Goal: Task Accomplishment & Management: Use online tool/utility

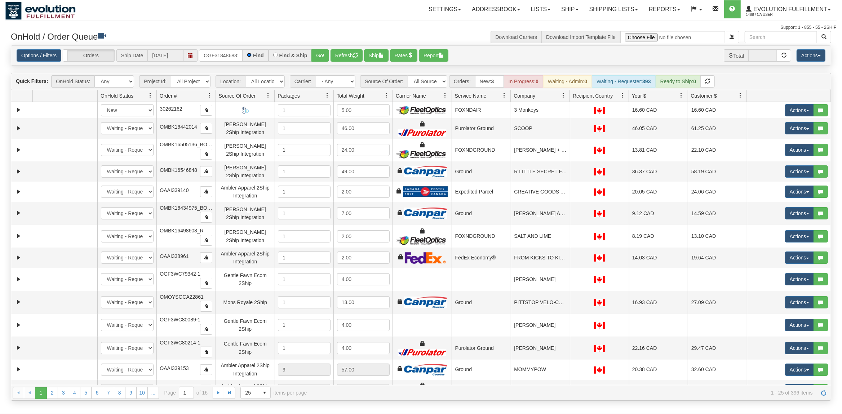
scroll to position [0, 2]
click at [328, 50] on button "Go!" at bounding box center [320, 55] width 18 height 12
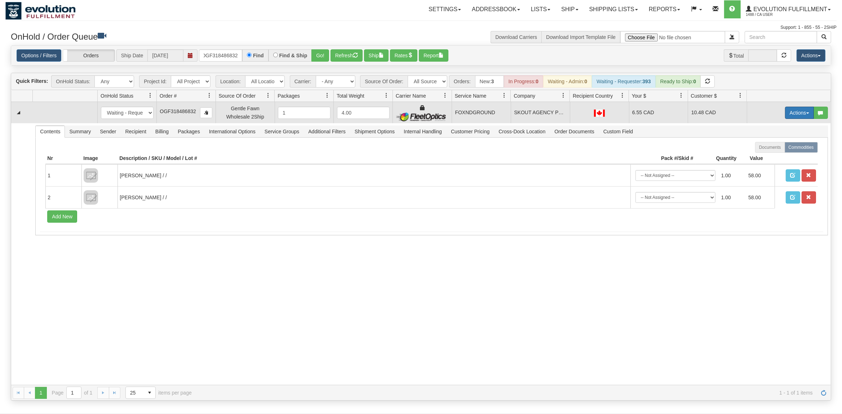
click at [793, 113] on button "Actions" at bounding box center [799, 113] width 29 height 12
click at [767, 155] on span "Ship" at bounding box center [770, 155] width 15 height 6
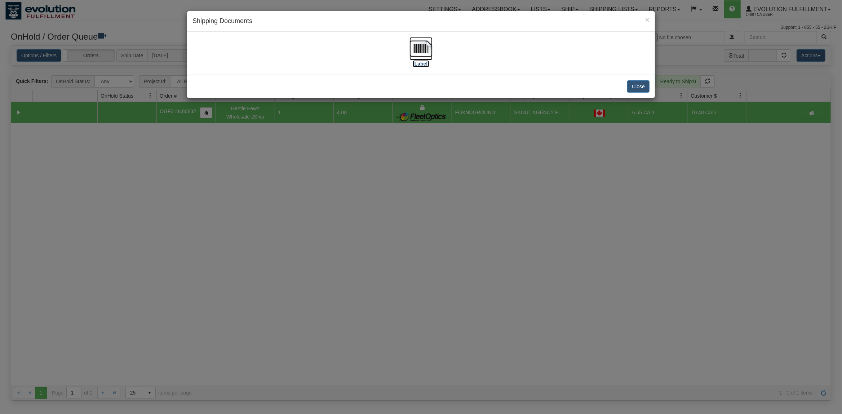
click at [424, 50] on img at bounding box center [420, 48] width 23 height 23
drag, startPoint x: 631, startPoint y: 86, endPoint x: 710, endPoint y: 18, distance: 104.5
click at [633, 86] on button "Close" at bounding box center [638, 86] width 22 height 12
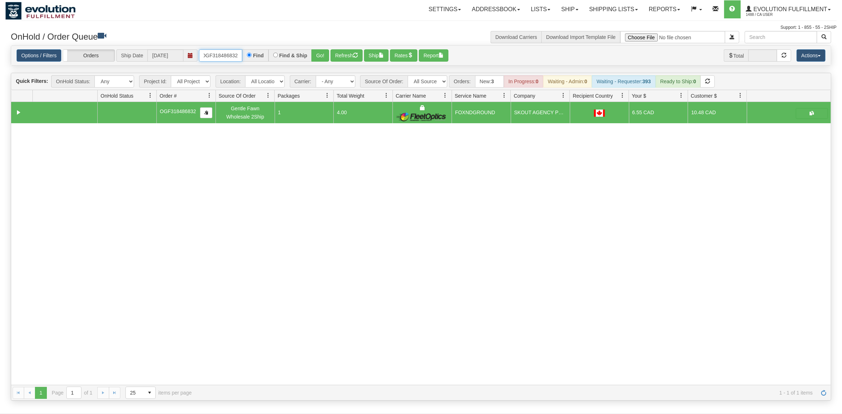
click at [227, 61] on input "OGF318486832" at bounding box center [220, 55] width 43 height 12
type input "OGF317512029"
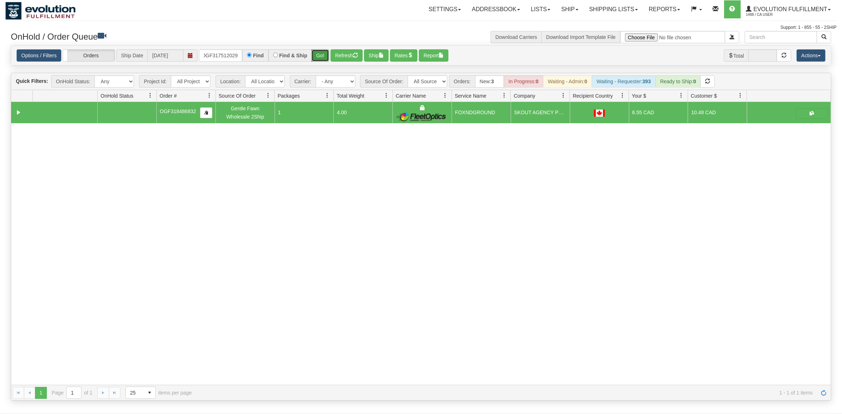
click at [328, 56] on button "Go!" at bounding box center [320, 55] width 18 height 12
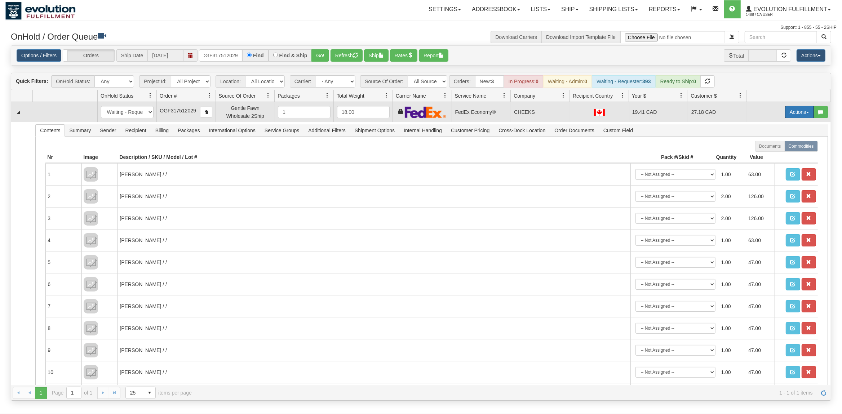
drag, startPoint x: 789, startPoint y: 115, endPoint x: 789, endPoint y: 120, distance: 5.5
click at [789, 115] on button "Actions" at bounding box center [799, 112] width 29 height 12
click at [772, 151] on link "Ship" at bounding box center [785, 153] width 58 height 9
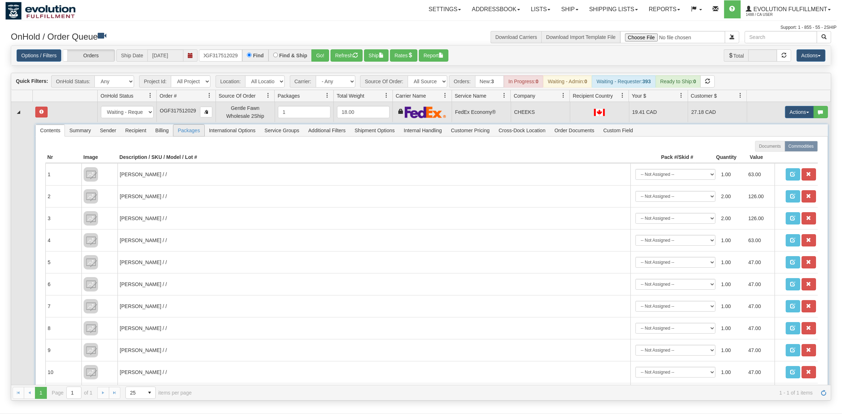
click at [193, 133] on span "Packages" at bounding box center [188, 131] width 31 height 12
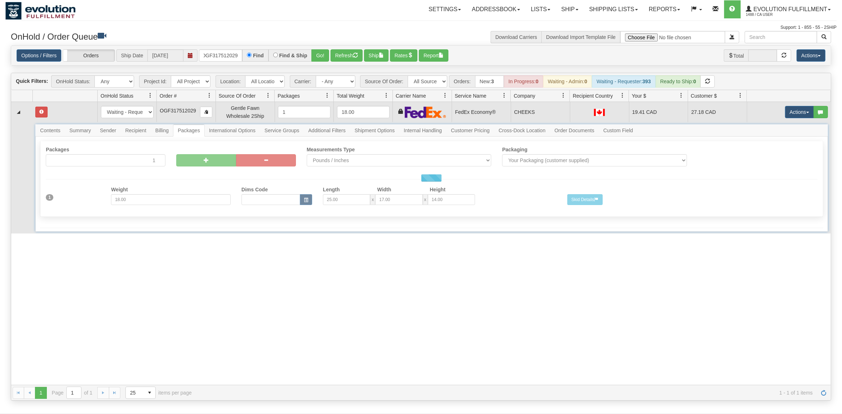
click at [136, 133] on div at bounding box center [431, 177] width 792 height 107
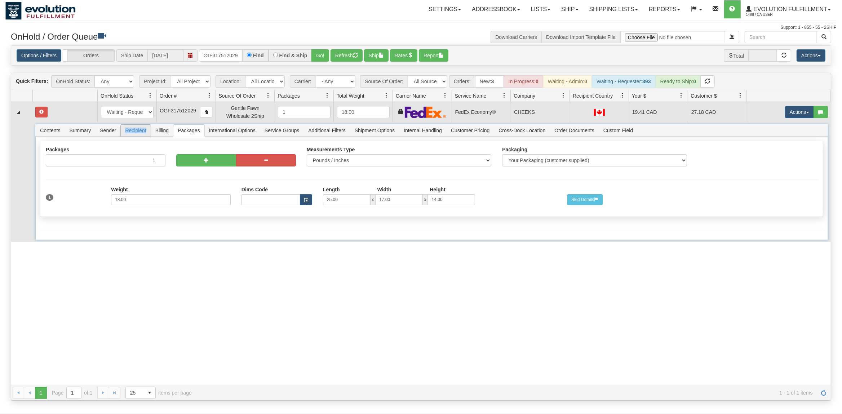
click at [136, 133] on span "Recipient" at bounding box center [136, 131] width 30 height 12
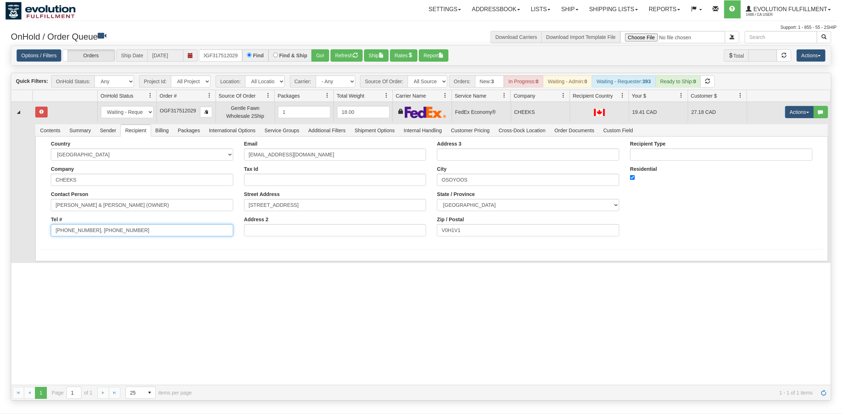
drag, startPoint x: 154, startPoint y: 235, endPoint x: 142, endPoint y: 232, distance: 11.6
click at [106, 240] on div "Country [GEOGRAPHIC_DATA] [GEOGRAPHIC_DATA] [GEOGRAPHIC_DATA] [GEOGRAPHIC_DATA]…" at bounding box center [141, 191] width 193 height 101
drag, startPoint x: 143, startPoint y: 232, endPoint x: 87, endPoint y: 238, distance: 56.9
click at [87, 236] on input "[PHONE_NUMBER], [PHONE_NUMBER]" at bounding box center [142, 230] width 182 height 12
type input "[PHONE_NUMBER]"
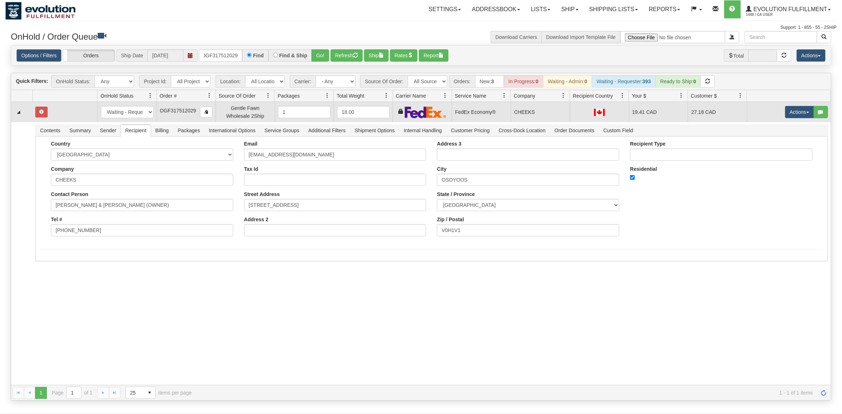
click at [52, 288] on div "31548311 EVOLUTION V3 90893327 90893329 New In Progress Waiting - Admin Waiting…" at bounding box center [421, 243] width 820 height 283
click at [50, 263] on button "Save" at bounding box center [50, 263] width 21 height 12
click at [801, 112] on button "Actions" at bounding box center [799, 112] width 29 height 12
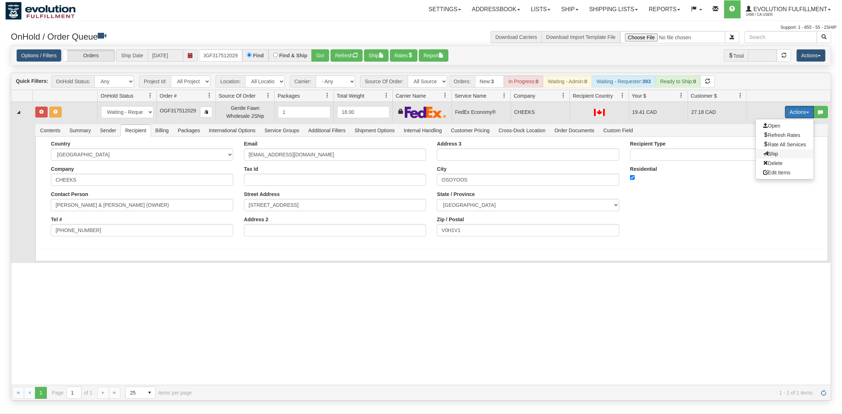
click at [769, 154] on span "Ship" at bounding box center [770, 154] width 15 height 6
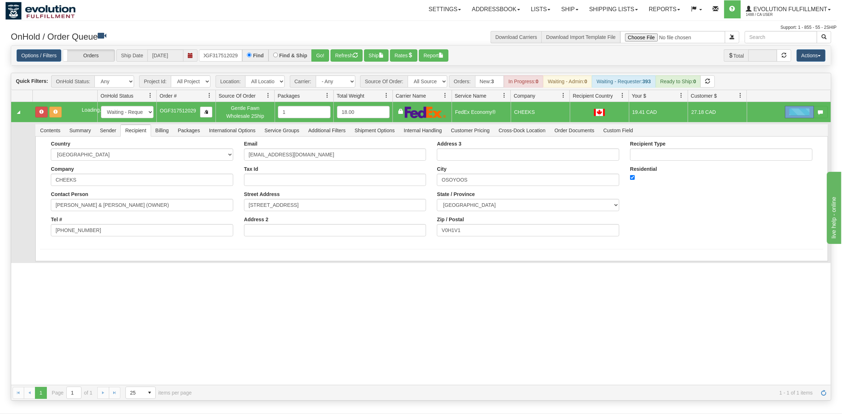
scroll to position [0, 0]
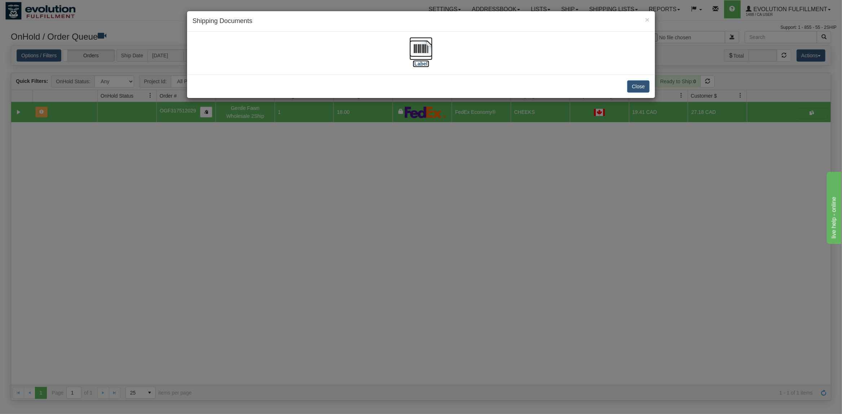
click at [428, 52] on img at bounding box center [420, 48] width 23 height 23
click at [634, 90] on button "Close" at bounding box center [638, 86] width 22 height 12
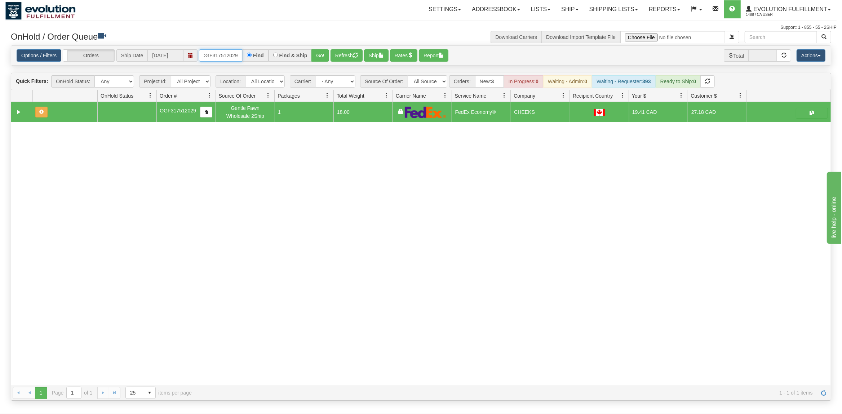
click at [210, 51] on input "OGF317512029" at bounding box center [220, 55] width 43 height 12
click at [329, 56] on button "Go!" at bounding box center [320, 55] width 18 height 12
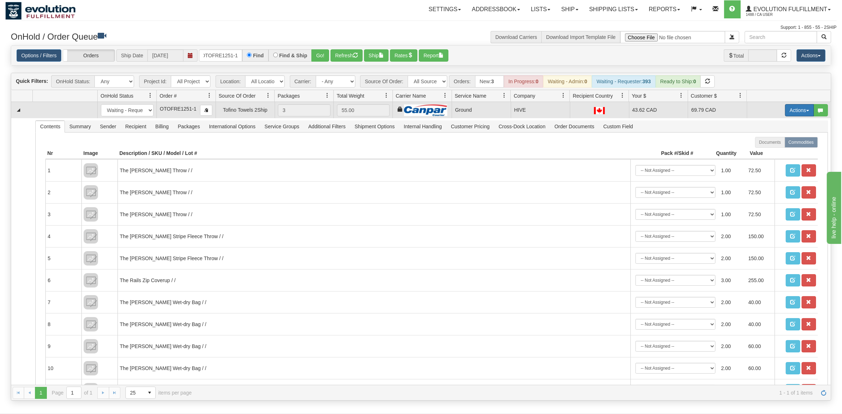
click at [799, 110] on button "Actions" at bounding box center [799, 110] width 29 height 12
click at [765, 150] on link "Ship" at bounding box center [785, 151] width 58 height 9
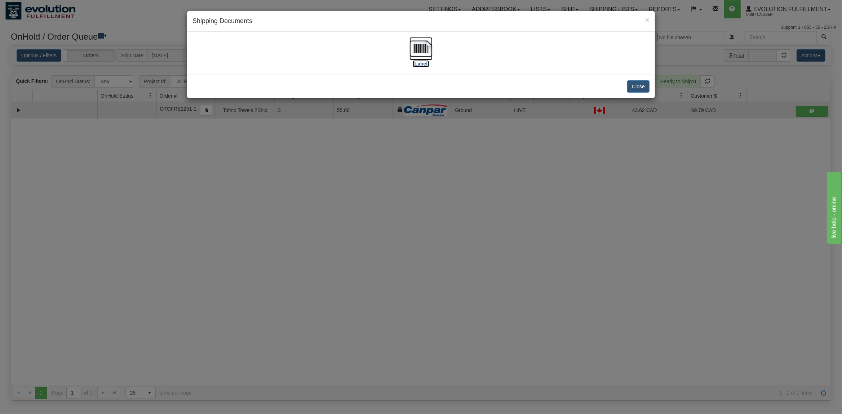
click at [420, 54] on img at bounding box center [420, 48] width 23 height 23
click at [643, 88] on button "Close" at bounding box center [638, 86] width 22 height 12
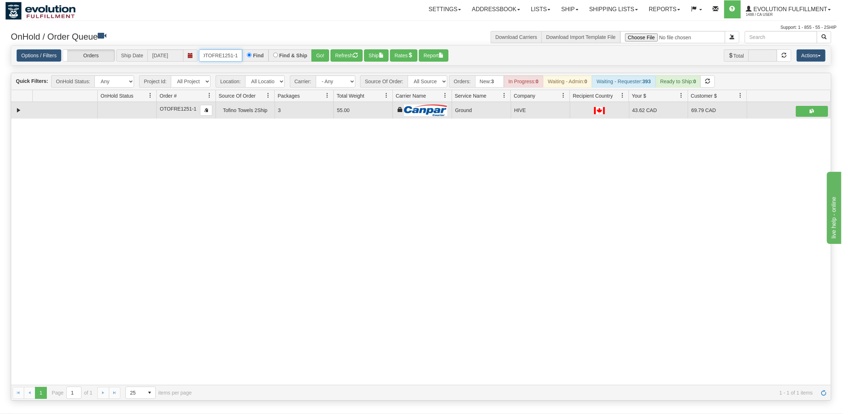
click at [220, 54] on input "OTOFRE1251-1" at bounding box center [220, 55] width 43 height 12
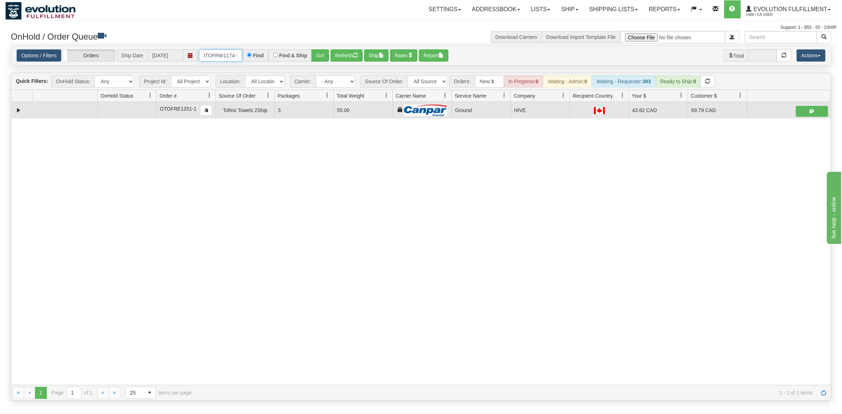
type input "OTOFRW1174-1"
click at [323, 53] on button "Go!" at bounding box center [320, 55] width 18 height 12
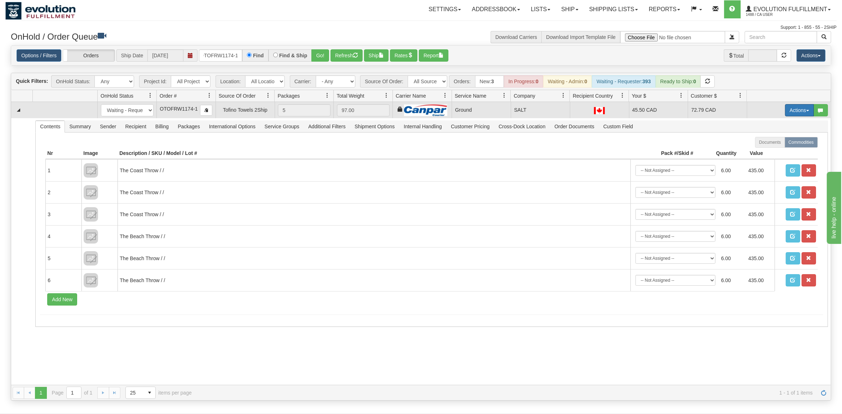
click at [800, 109] on button "Actions" at bounding box center [799, 110] width 29 height 12
click at [774, 153] on span "Ship" at bounding box center [770, 152] width 15 height 6
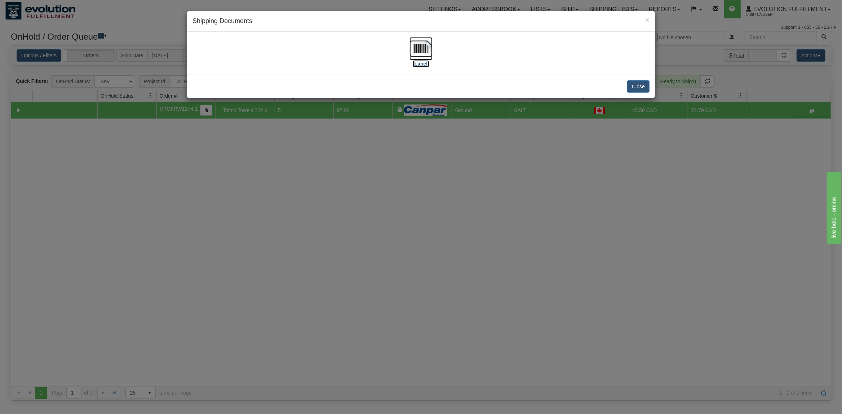
click at [422, 41] on img at bounding box center [420, 48] width 23 height 23
